Goal: Task Accomplishment & Management: Manage account settings

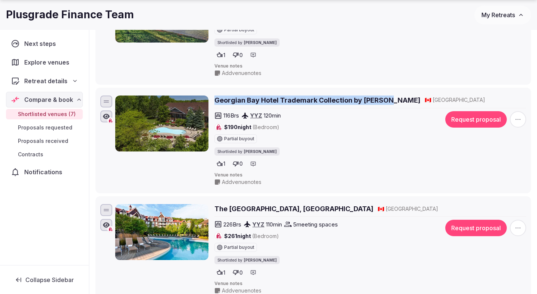
scroll to position [599, 0]
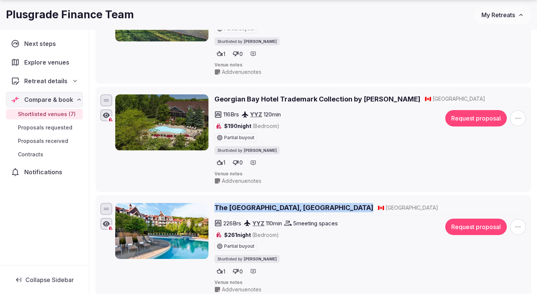
click at [33, 128] on span "Proposals requested" at bounding box center [45, 127] width 54 height 7
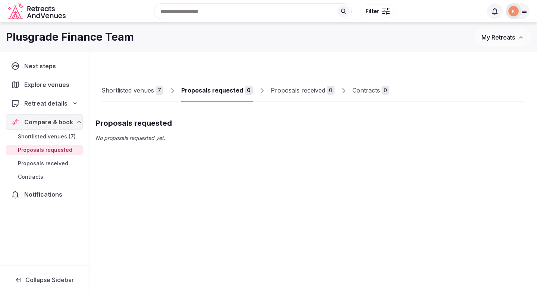
click at [34, 160] on span "Proposals received" at bounding box center [43, 163] width 50 height 7
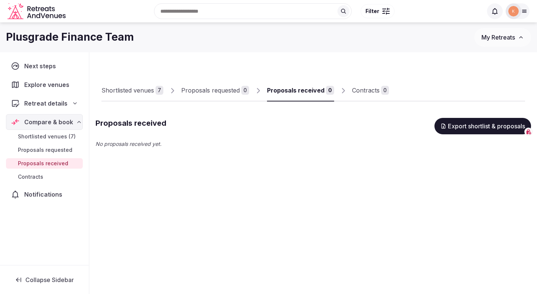
click at [32, 176] on span "Contracts" at bounding box center [30, 176] width 25 height 7
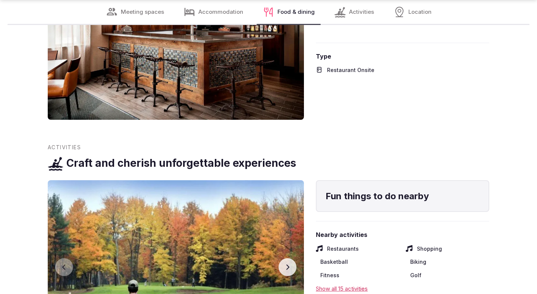
scroll to position [1430, 0]
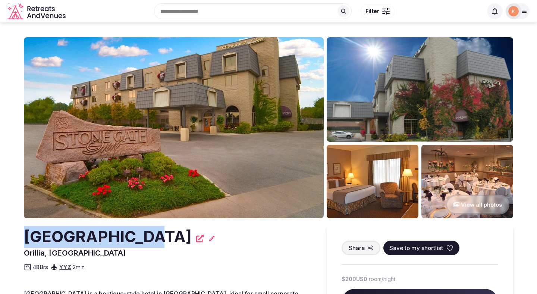
drag, startPoint x: 136, startPoint y: 235, endPoint x: 16, endPoint y: 234, distance: 120.0
copy h2 "Stone Gate Inn"
click at [208, 240] on icon at bounding box center [211, 237] width 7 height 7
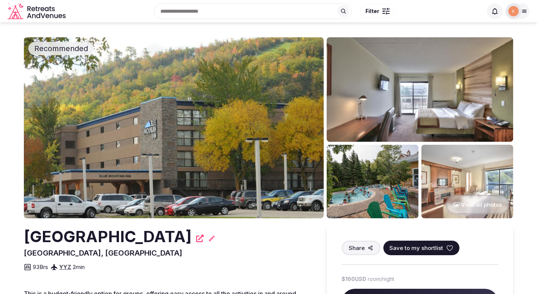
click at [166, 241] on h2 "Blue Mountain Resort Inn" at bounding box center [108, 236] width 168 height 22
click at [166, 241] on h2 "[GEOGRAPHIC_DATA]" at bounding box center [108, 236] width 168 height 22
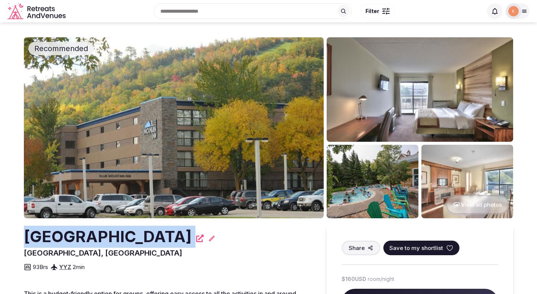
click at [166, 241] on h2 "Blue Mountain Resort Inn" at bounding box center [108, 236] width 168 height 22
copy div "Blue Mountain Resort Inn"
click at [215, 238] on icon at bounding box center [211, 237] width 7 height 7
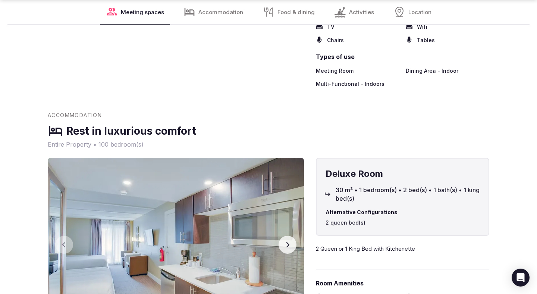
scroll to position [1291, 0]
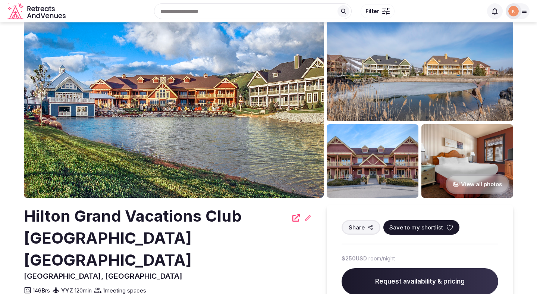
scroll to position [22, 0]
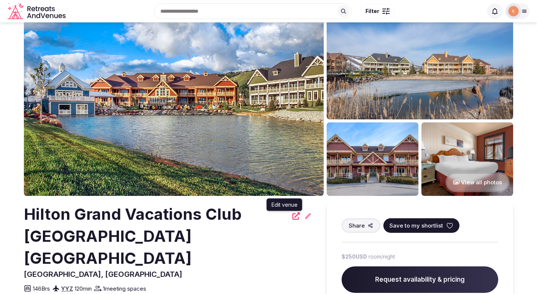
click at [305, 216] on icon at bounding box center [307, 215] width 7 height 7
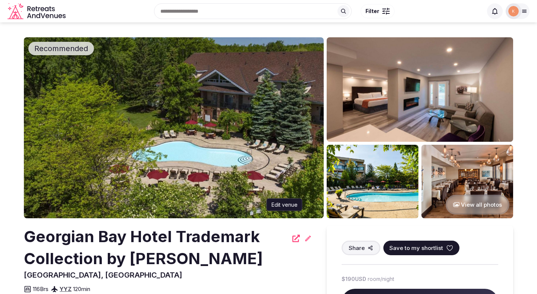
click at [307, 238] on icon at bounding box center [308, 238] width 6 height 6
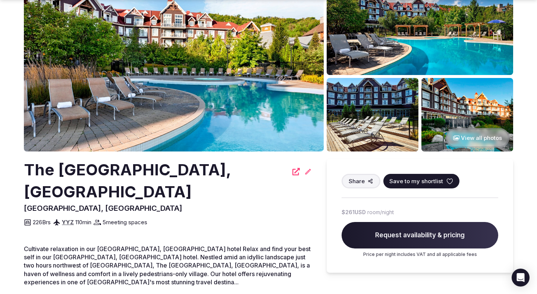
scroll to position [121, 0]
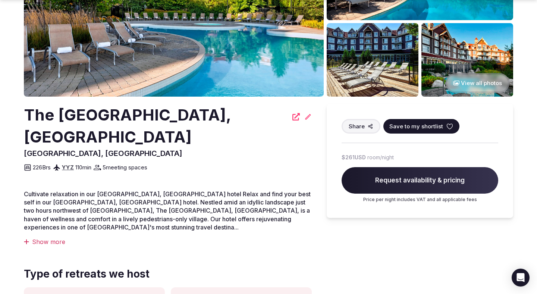
click at [309, 117] on icon at bounding box center [307, 116] width 7 height 7
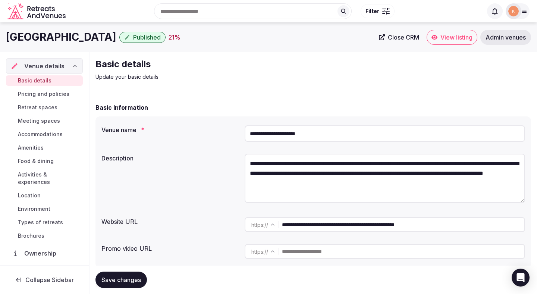
click at [326, 221] on input "**********" at bounding box center [403, 224] width 242 height 15
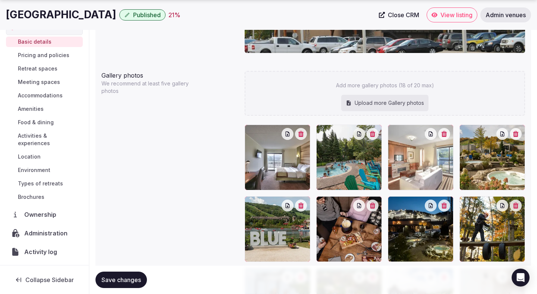
scroll to position [28, 0]
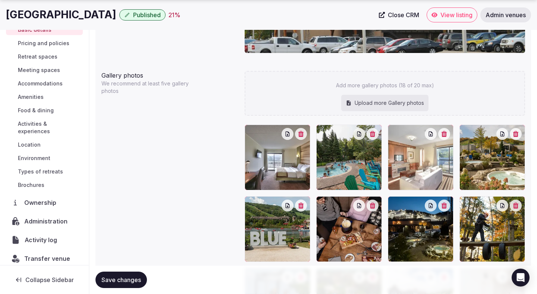
click at [43, 235] on span "Activity log" at bounding box center [42, 239] width 35 height 9
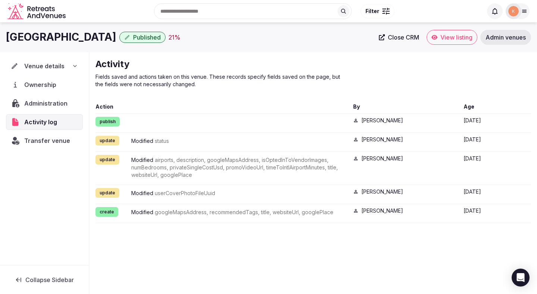
drag, startPoint x: 133, startPoint y: 38, endPoint x: 2, endPoint y: 36, distance: 130.8
click at [2, 36] on div "Blue Mountain Resort Inn Published 21 % Close CRM View listing Admin venues" at bounding box center [268, 37] width 537 height 15
copy h1 "Blue Mountain Resort Inn"
click at [511, 35] on span "Admin venues" at bounding box center [505, 37] width 40 height 7
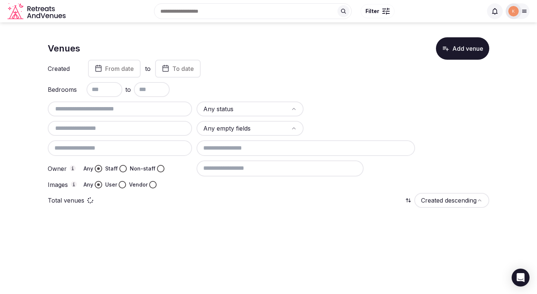
click at [173, 107] on input "text" at bounding box center [120, 108] width 138 height 9
paste input "**********"
type input "**********"
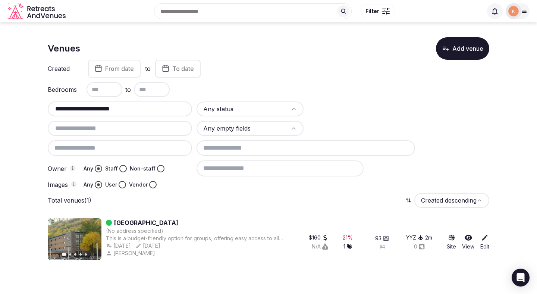
click at [135, 222] on link "Blue Mountain Resort Inn" at bounding box center [146, 222] width 64 height 9
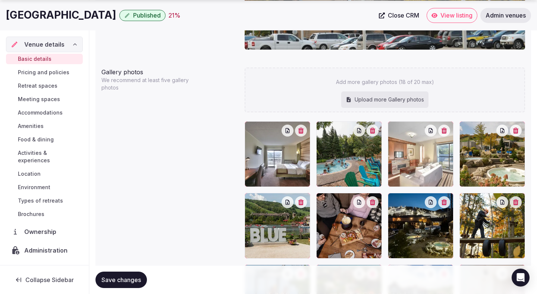
scroll to position [773, 0]
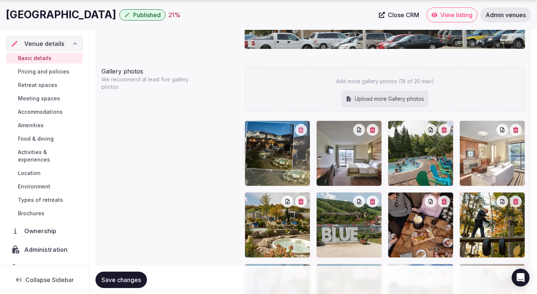
drag, startPoint x: 414, startPoint y: 204, endPoint x: 296, endPoint y: 162, distance: 125.5
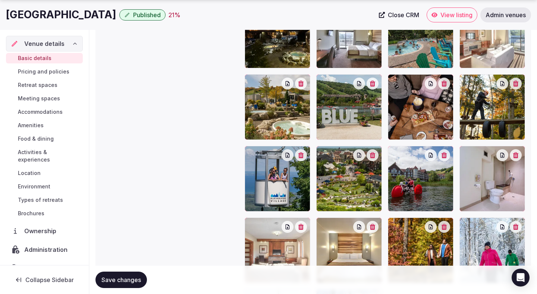
scroll to position [940, 0]
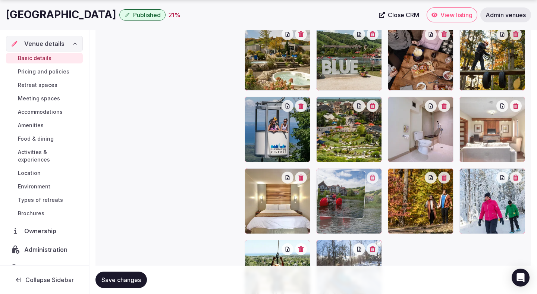
drag, startPoint x: 422, startPoint y: 139, endPoint x: 375, endPoint y: 221, distance: 94.8
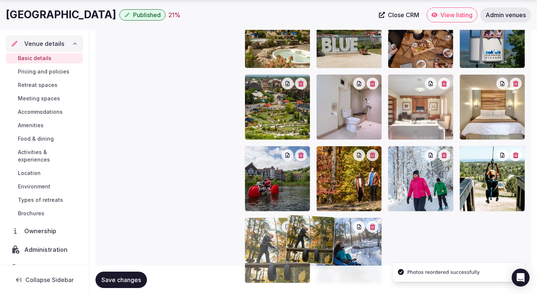
scroll to position [966, 0]
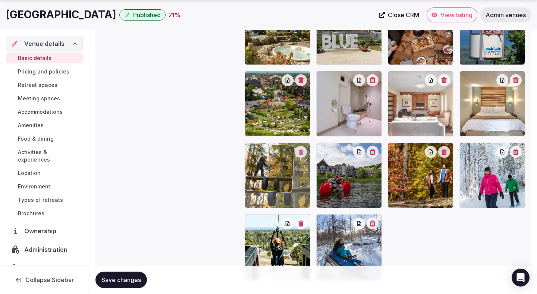
drag, startPoint x: 487, startPoint y: 143, endPoint x: 305, endPoint y: 179, distance: 185.3
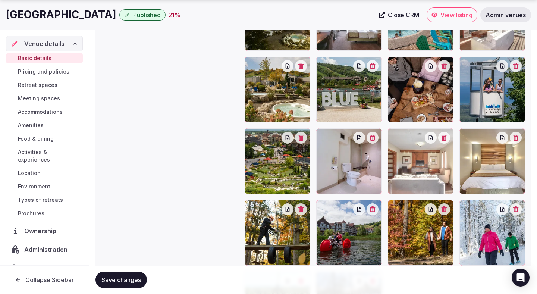
scroll to position [910, 0]
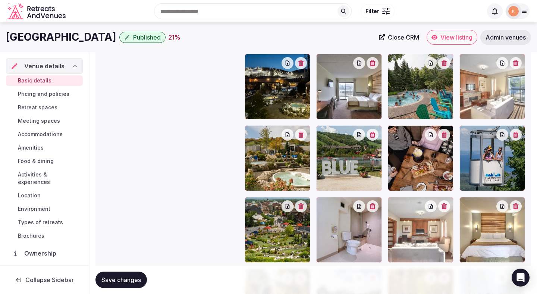
click at [325, 165] on div at bounding box center [349, 158] width 66 height 66
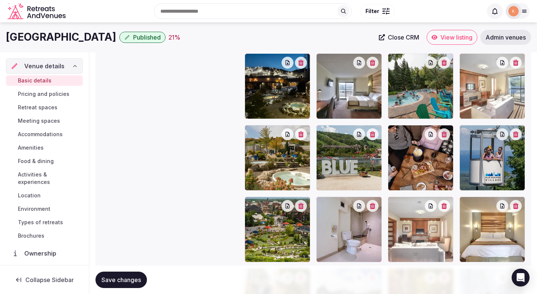
scroll to position [839, 0]
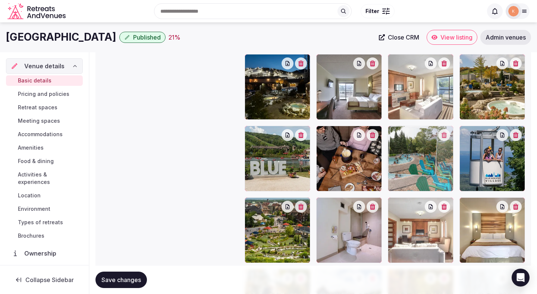
drag, startPoint x: 406, startPoint y: 105, endPoint x: 419, endPoint y: 191, distance: 87.4
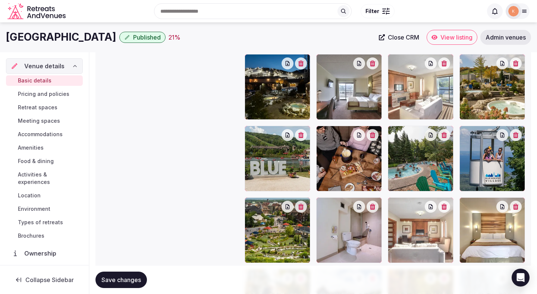
click at [413, 239] on div at bounding box center [421, 230] width 66 height 66
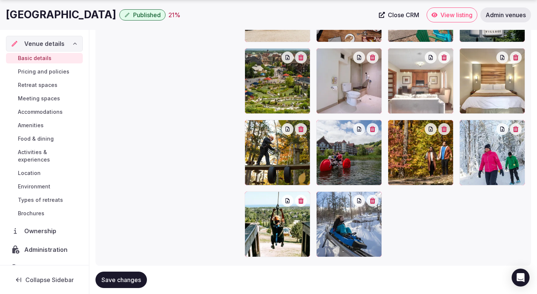
scroll to position [1007, 0]
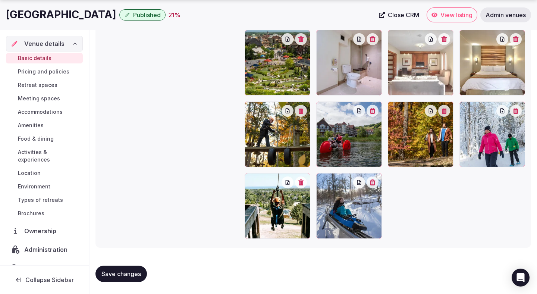
click at [127, 274] on span "Save changes" at bounding box center [121, 273] width 40 height 7
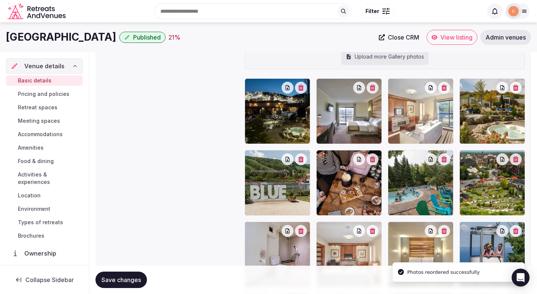
scroll to position [816, 0]
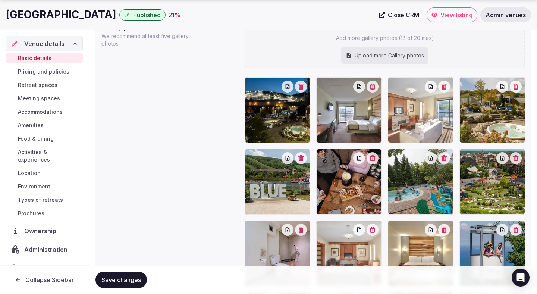
click at [132, 282] on span "Save changes" at bounding box center [121, 279] width 40 height 7
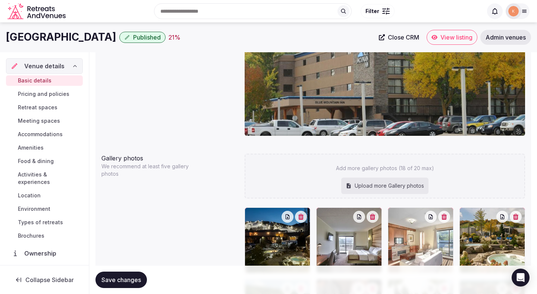
scroll to position [683, 0]
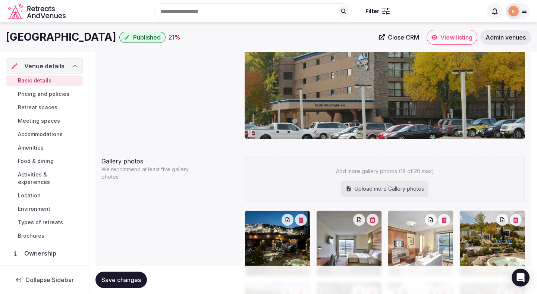
click at [376, 185] on div "Upload more Gallery photos" at bounding box center [384, 188] width 87 height 16
type input "**********"
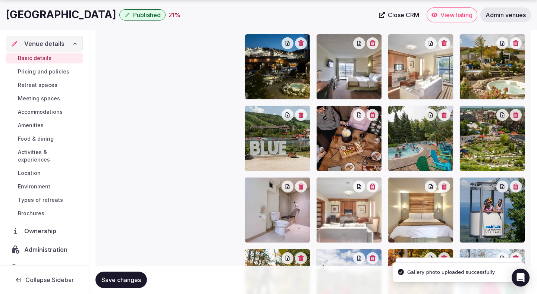
scroll to position [1014, 0]
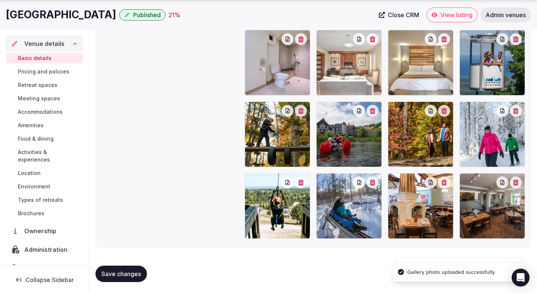
click at [433, 195] on div at bounding box center [421, 206] width 66 height 66
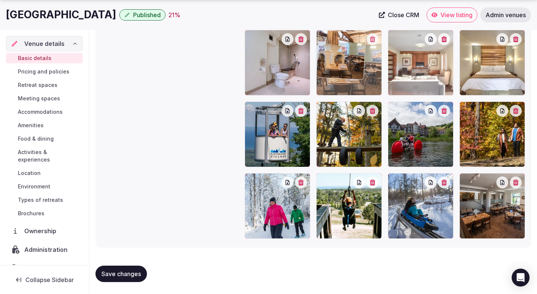
drag, startPoint x: 424, startPoint y: 201, endPoint x: 378, endPoint y: 98, distance: 113.3
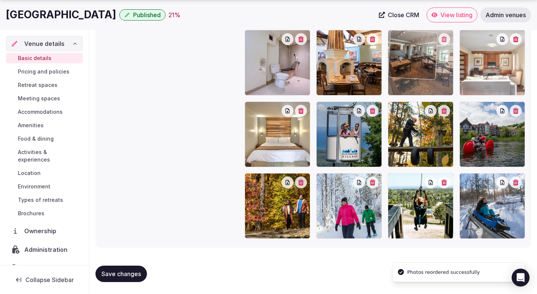
drag, startPoint x: 506, startPoint y: 230, endPoint x: 417, endPoint y: 111, distance: 148.3
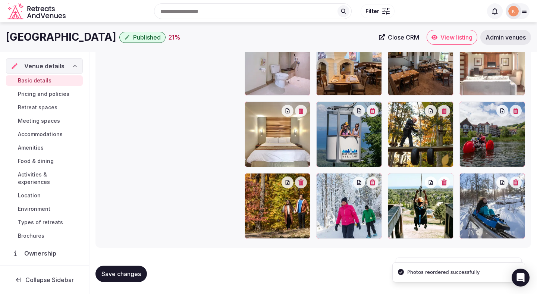
scroll to position [908, 0]
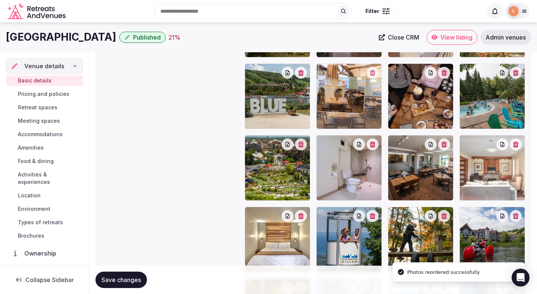
drag, startPoint x: 348, startPoint y: 162, endPoint x: 343, endPoint y: 86, distance: 75.9
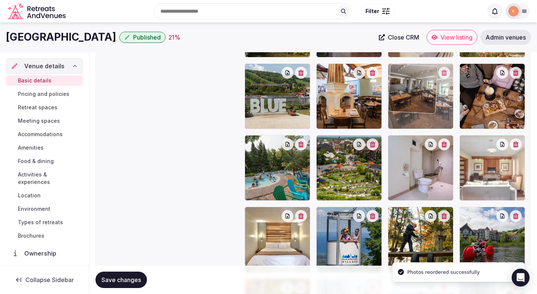
drag, startPoint x: 404, startPoint y: 157, endPoint x: 394, endPoint y: 110, distance: 48.8
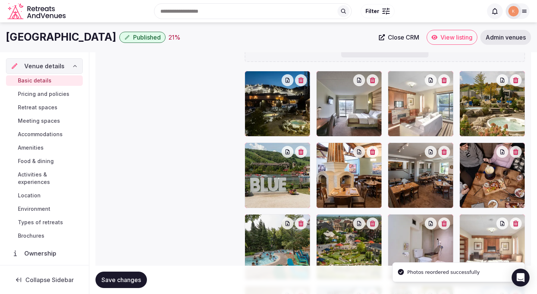
scroll to position [828, 0]
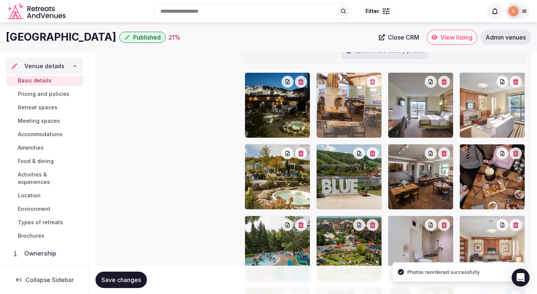
drag, startPoint x: 352, startPoint y: 177, endPoint x: 339, endPoint y: 105, distance: 73.5
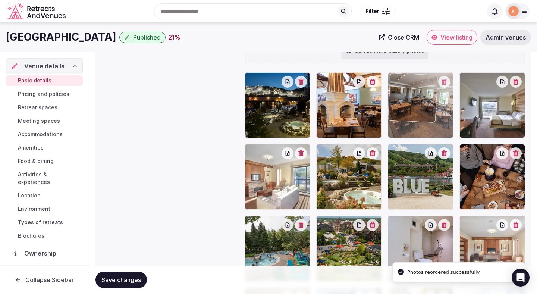
drag, startPoint x: 416, startPoint y: 158, endPoint x: 403, endPoint y: 111, distance: 48.9
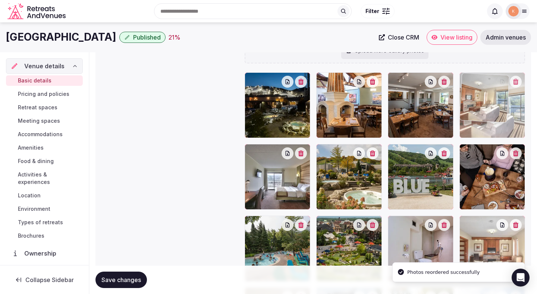
drag, startPoint x: 305, startPoint y: 171, endPoint x: 519, endPoint y: 92, distance: 227.7
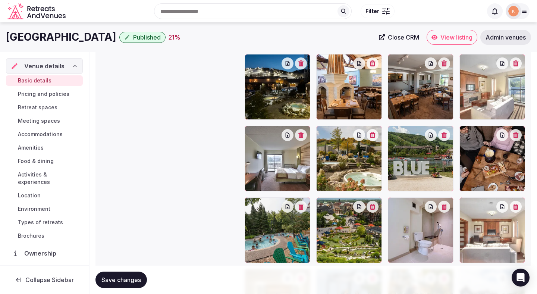
scroll to position [845, 0]
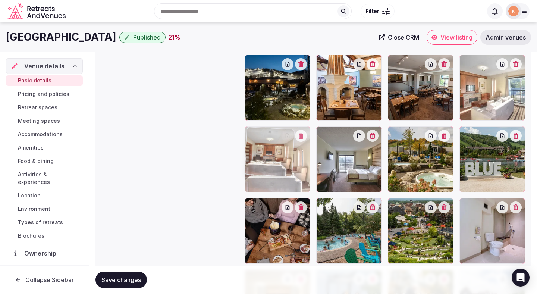
drag, startPoint x: 496, startPoint y: 234, endPoint x: 296, endPoint y: 179, distance: 207.4
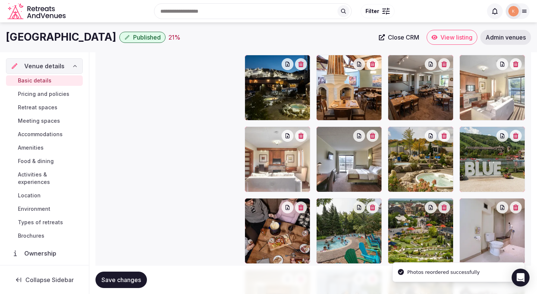
click at [117, 274] on button "Save changes" at bounding box center [120, 279] width 51 height 16
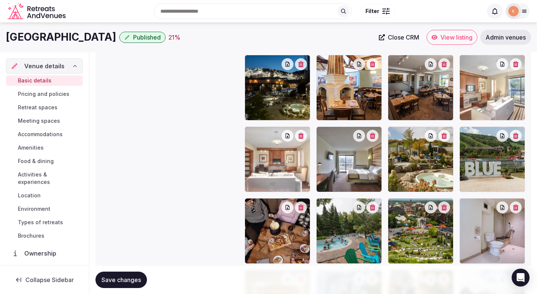
click at [111, 278] on span "Save changes" at bounding box center [121, 279] width 40 height 7
click at [108, 276] on span "Save changes" at bounding box center [121, 279] width 40 height 7
click at [29, 92] on span "Pricing and policies" at bounding box center [43, 93] width 51 height 7
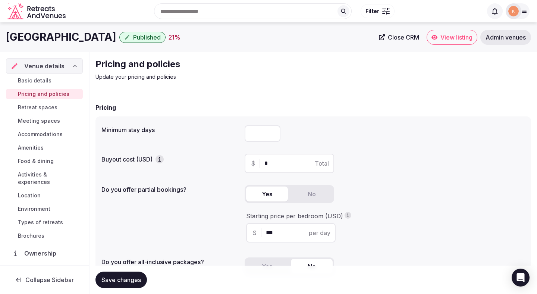
click at [30, 110] on span "Retreat spaces" at bounding box center [38, 107] width 40 height 7
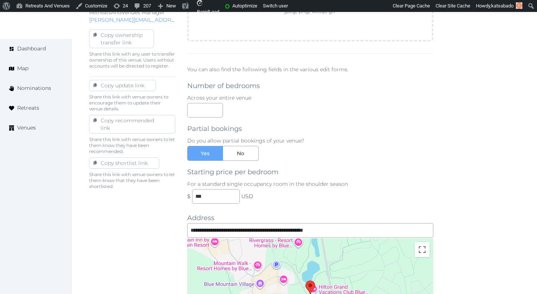
scroll to position [556, 0]
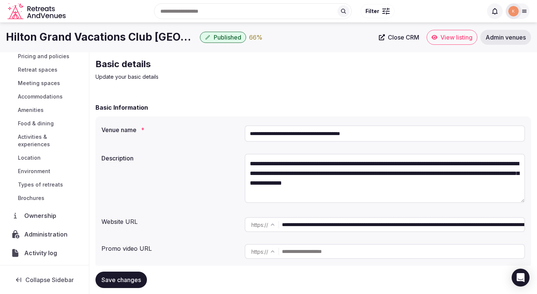
scroll to position [51, 0]
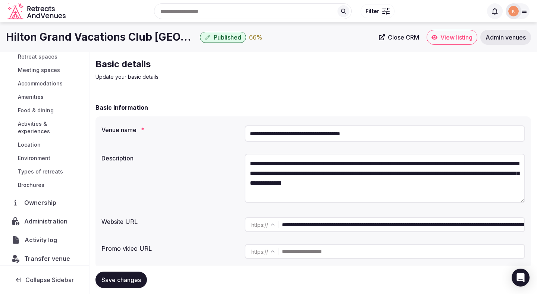
click at [35, 235] on span "Activity log" at bounding box center [42, 239] width 35 height 9
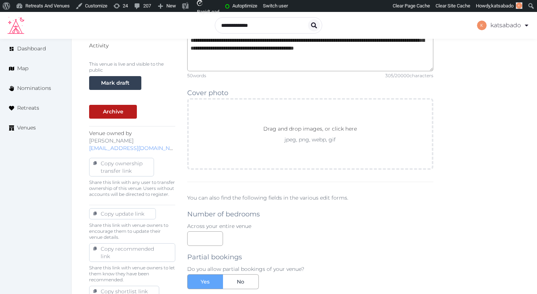
scroll to position [245, 0]
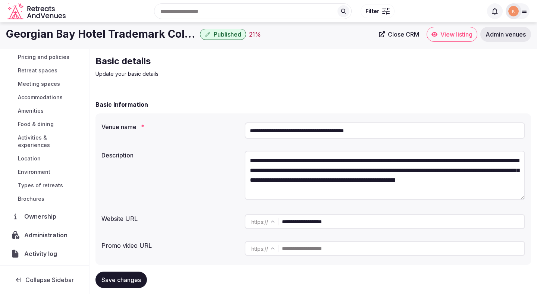
scroll to position [51, 0]
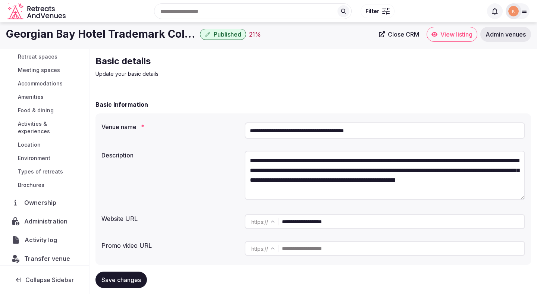
click at [42, 235] on span "Activity log" at bounding box center [42, 239] width 35 height 9
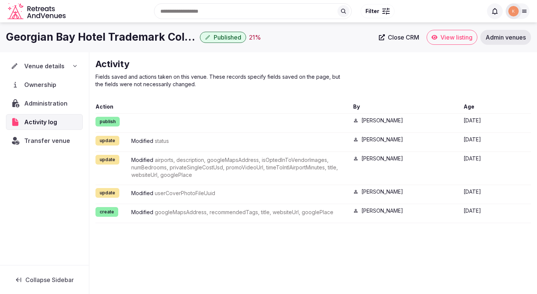
click at [52, 66] on span "Venue details" at bounding box center [44, 65] width 40 height 9
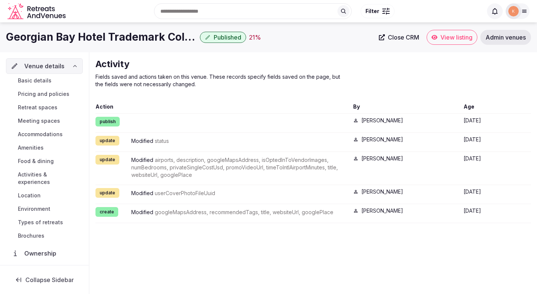
click at [46, 83] on span "Basic details" at bounding box center [35, 80] width 34 height 7
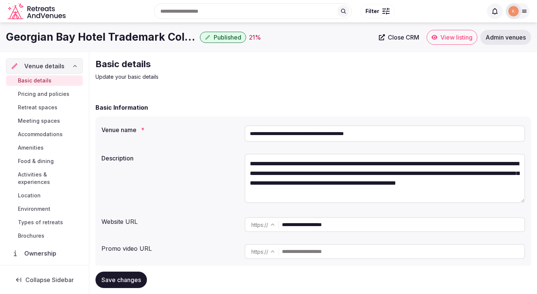
click at [295, 137] on input "**********" at bounding box center [384, 133] width 280 height 16
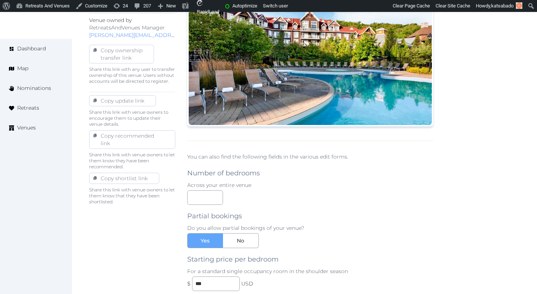
scroll to position [360, 0]
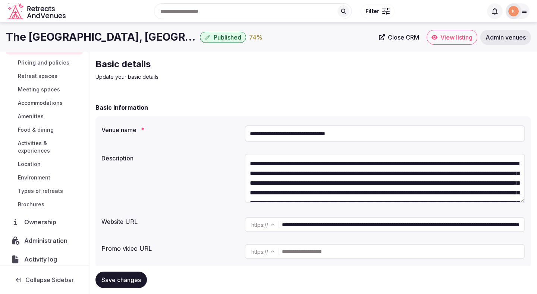
scroll to position [44, 0]
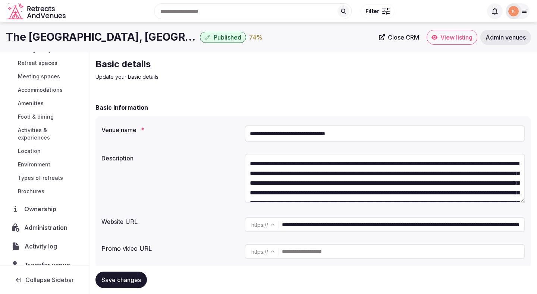
click at [51, 242] on span "Activity log" at bounding box center [42, 246] width 35 height 9
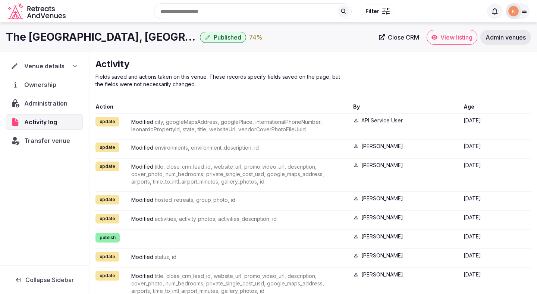
click at [45, 70] on div "Venue details" at bounding box center [44, 66] width 77 height 16
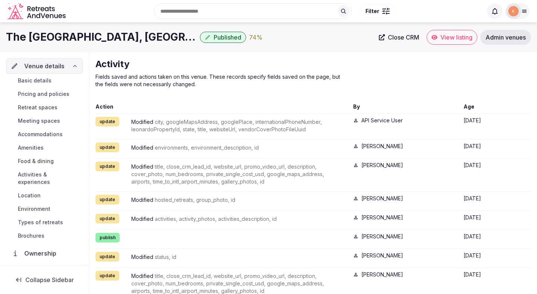
click at [37, 131] on span "Accommodations" at bounding box center [40, 133] width 45 height 7
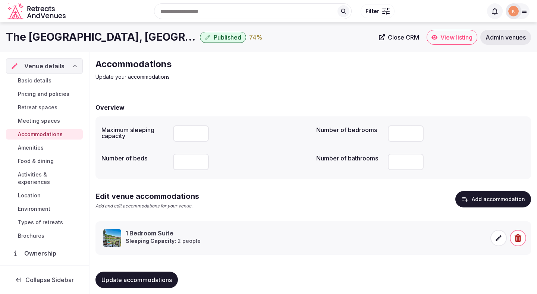
click at [49, 123] on span "Meeting spaces" at bounding box center [39, 120] width 42 height 7
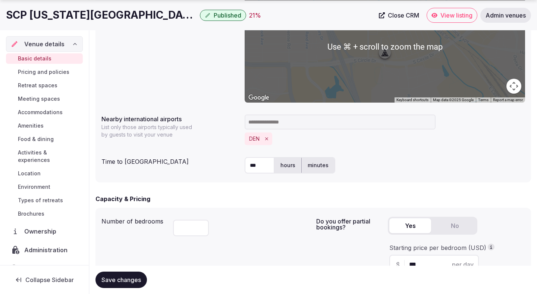
scroll to position [337, 0]
